Goal: Find specific page/section: Find specific page/section

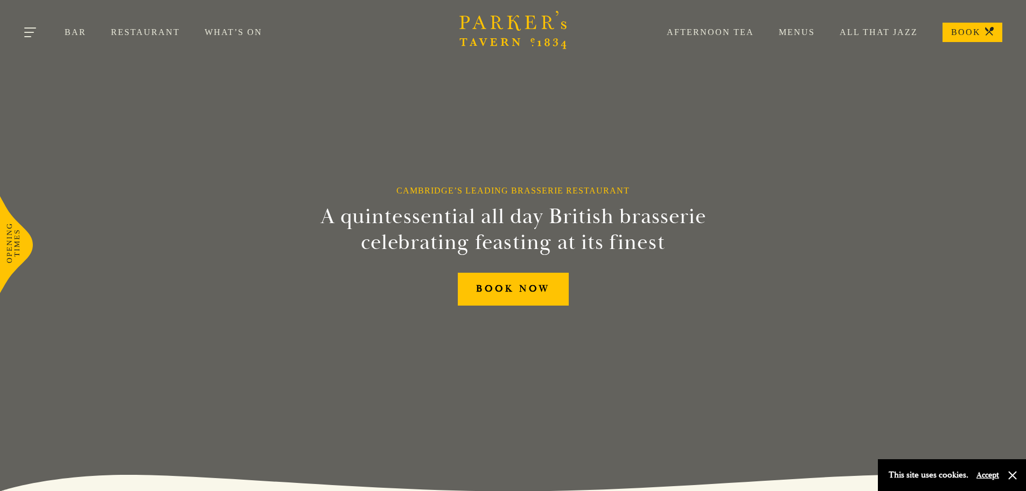
click at [30, 35] on button "Toggle navigation" at bounding box center [31, 34] width 46 height 46
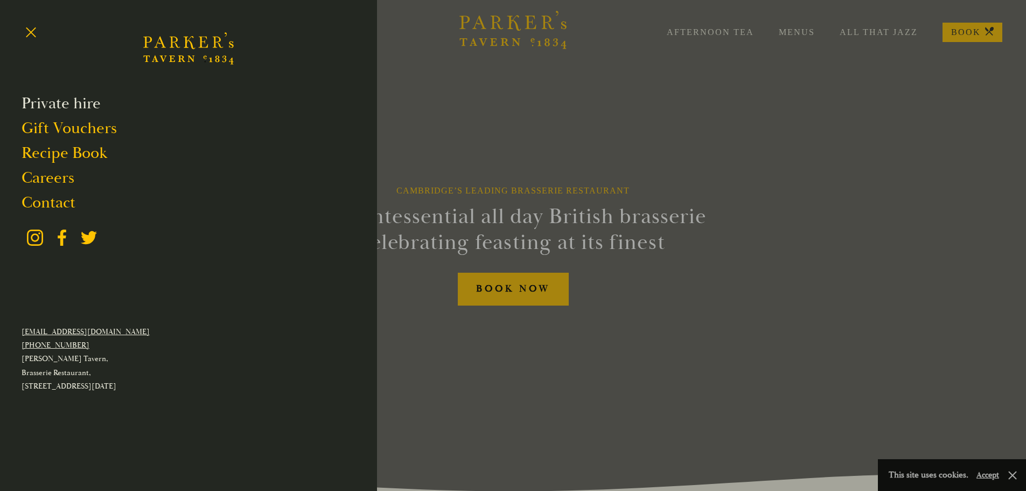
click at [84, 107] on link "Private hire" at bounding box center [61, 103] width 79 height 20
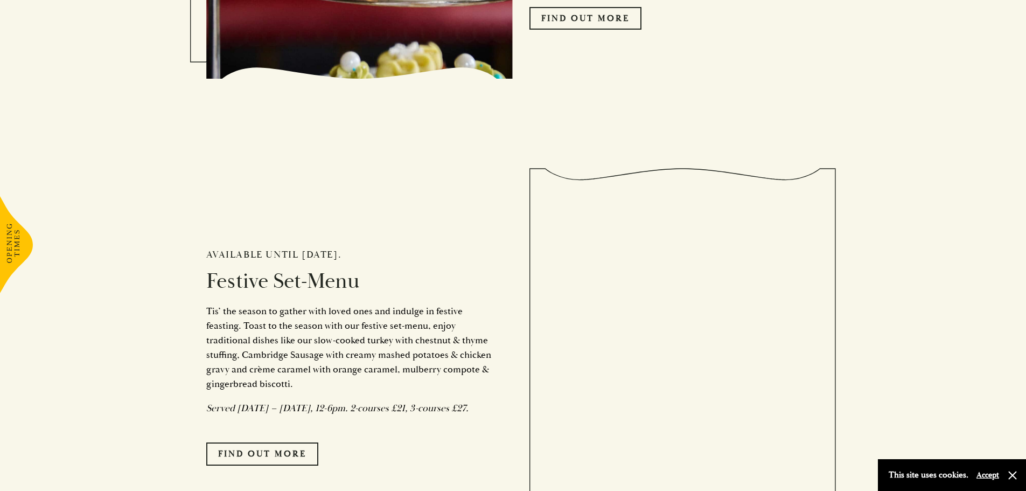
scroll to position [916, 0]
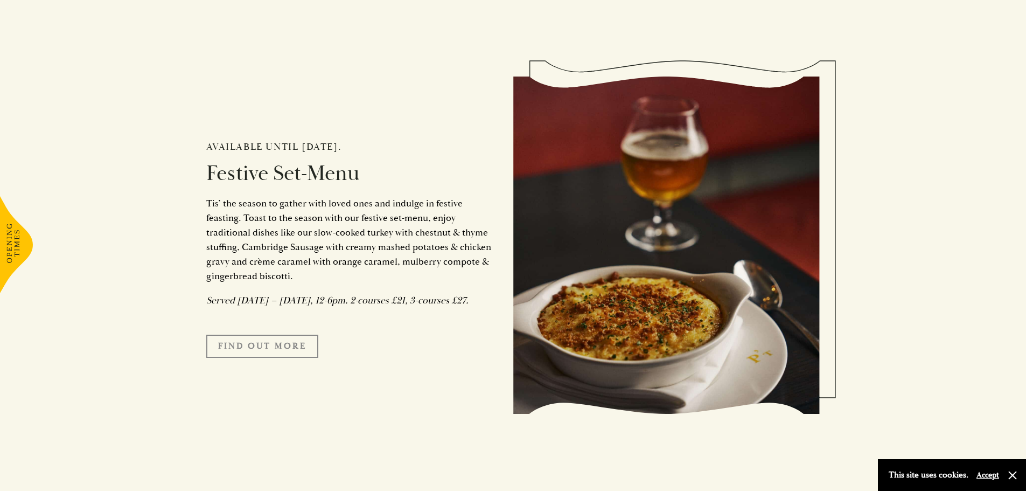
click at [263, 357] on link "FIND OUT MORE" at bounding box center [262, 346] width 112 height 23
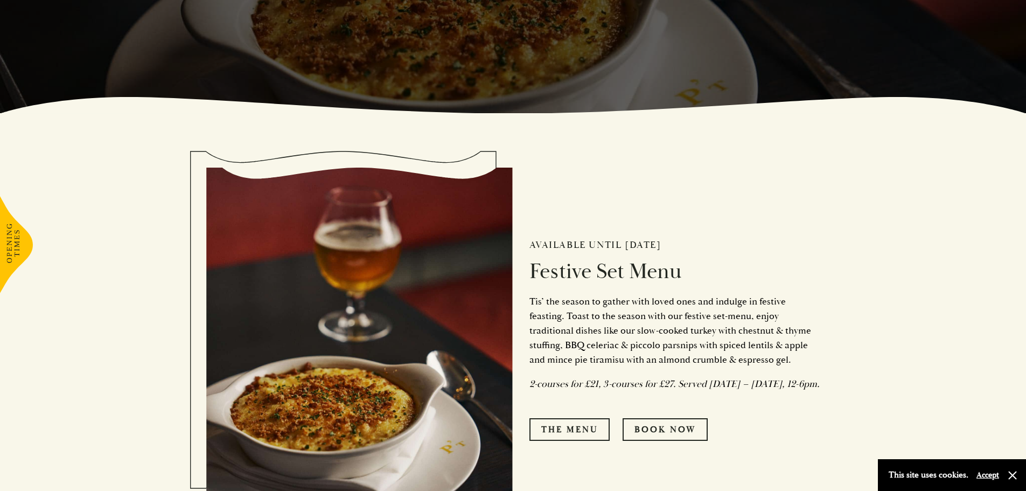
scroll to position [593, 0]
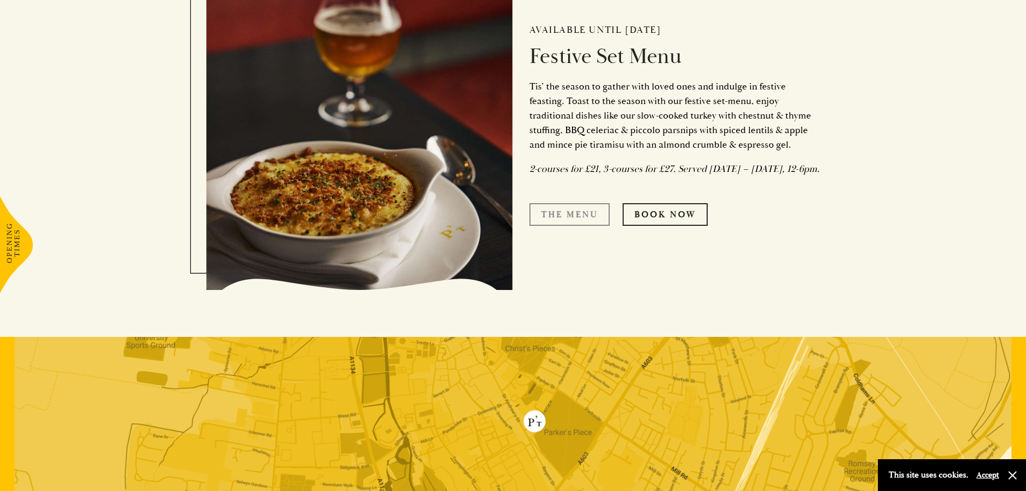
click at [589, 220] on link "The Menu" at bounding box center [570, 214] width 80 height 23
